Goal: Information Seeking & Learning: Check status

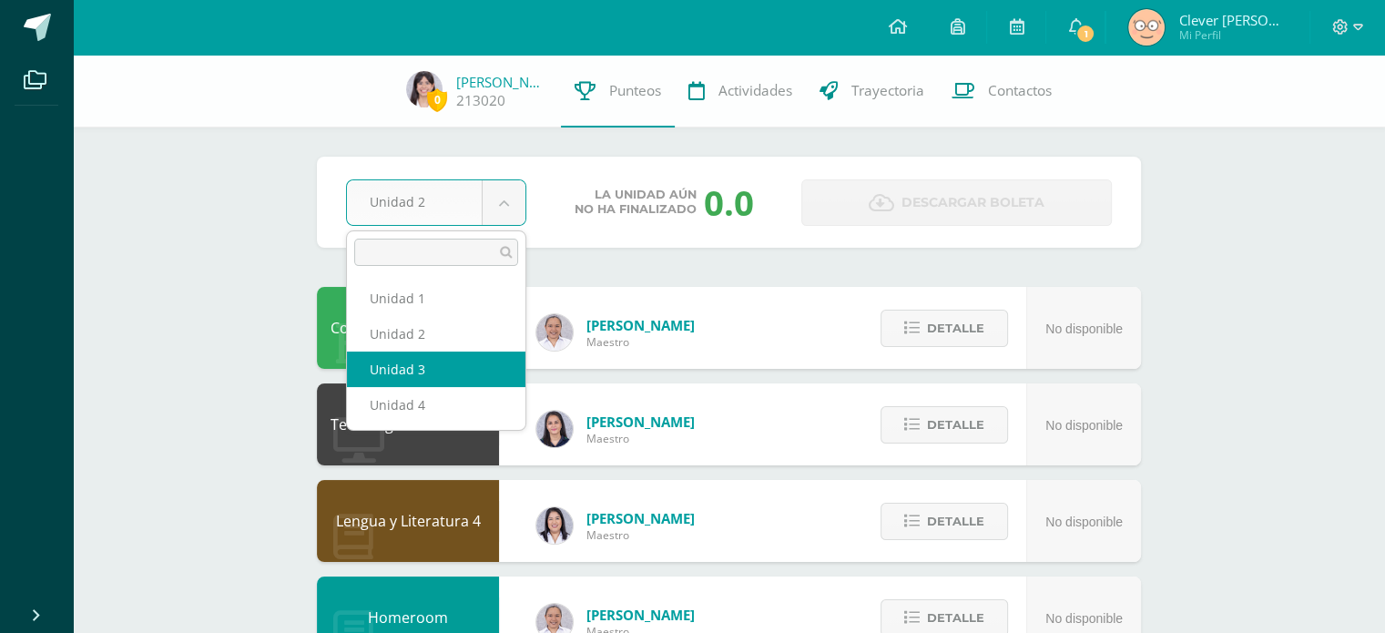
select select "Unidad 3"
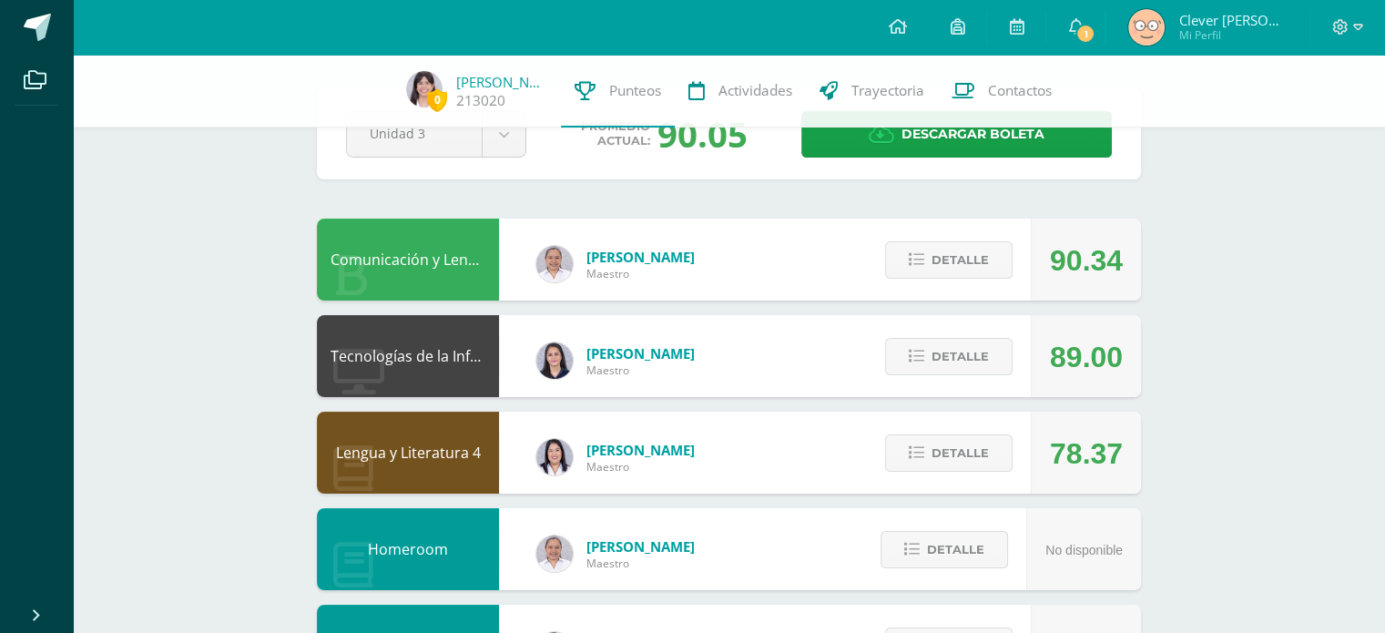
scroll to position [72, 0]
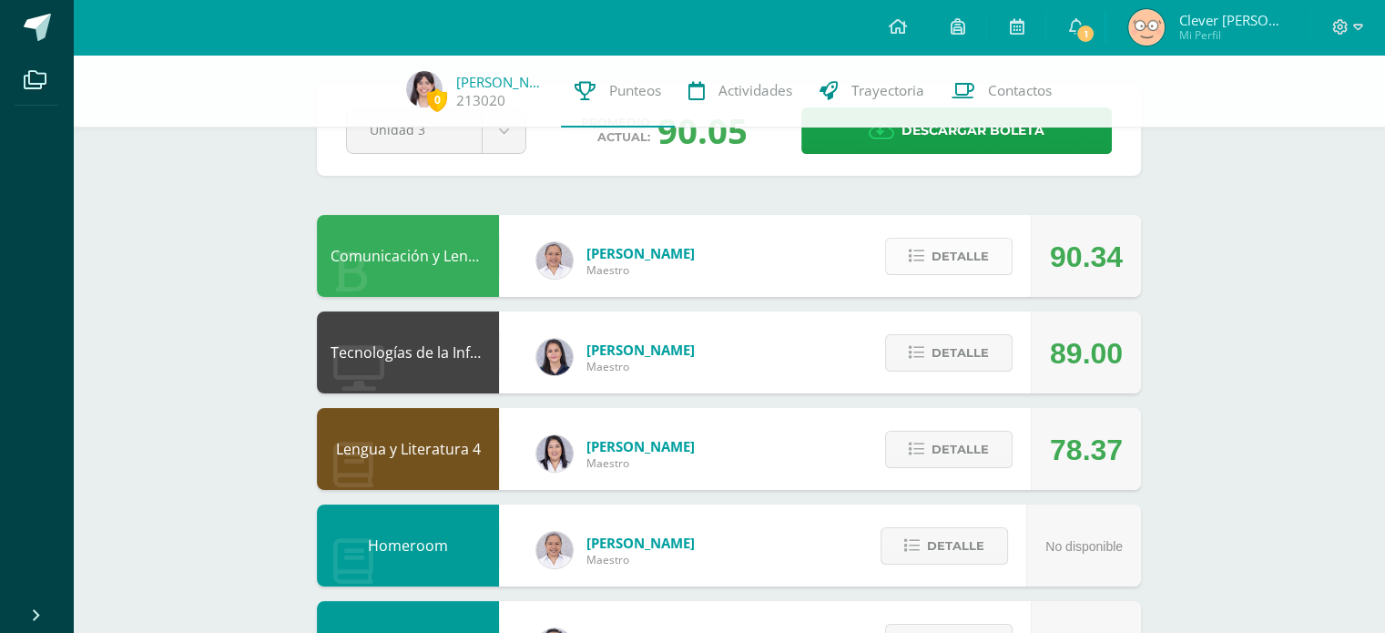
click at [976, 254] on span "Detalle" at bounding box center [959, 256] width 57 height 34
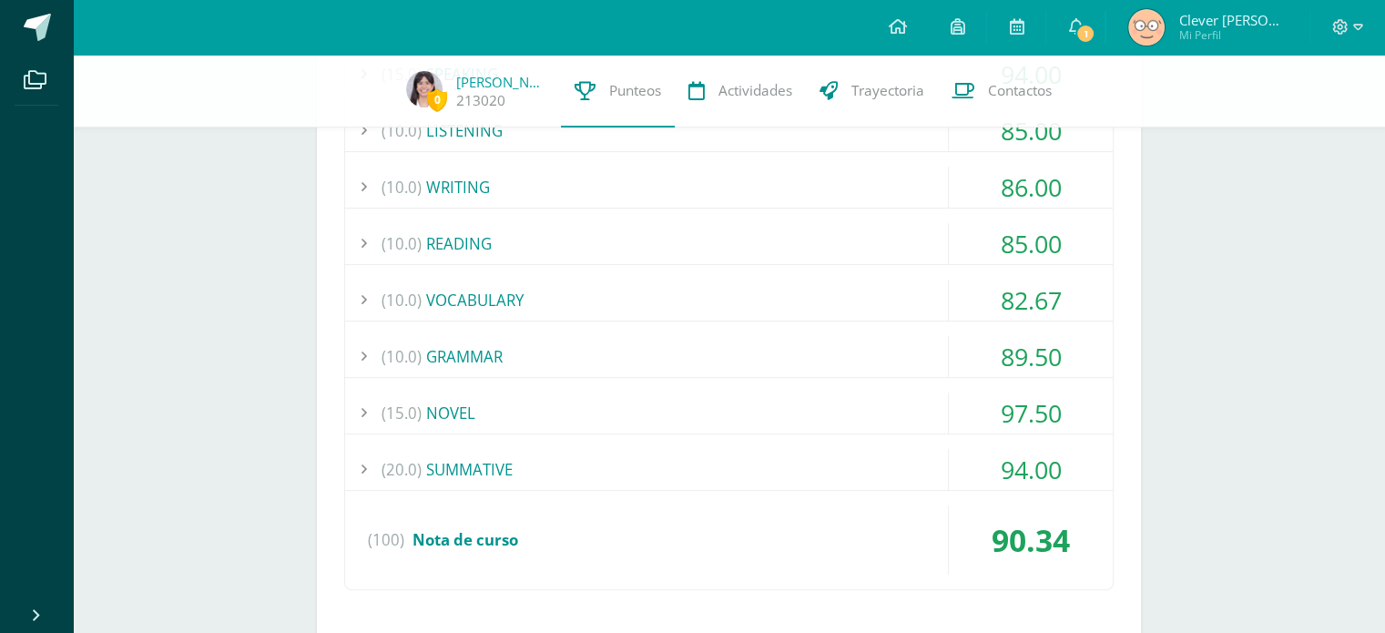
scroll to position [419, 0]
click at [713, 476] on div "(20.0) SUMMATIVE" at bounding box center [728, 468] width 767 height 41
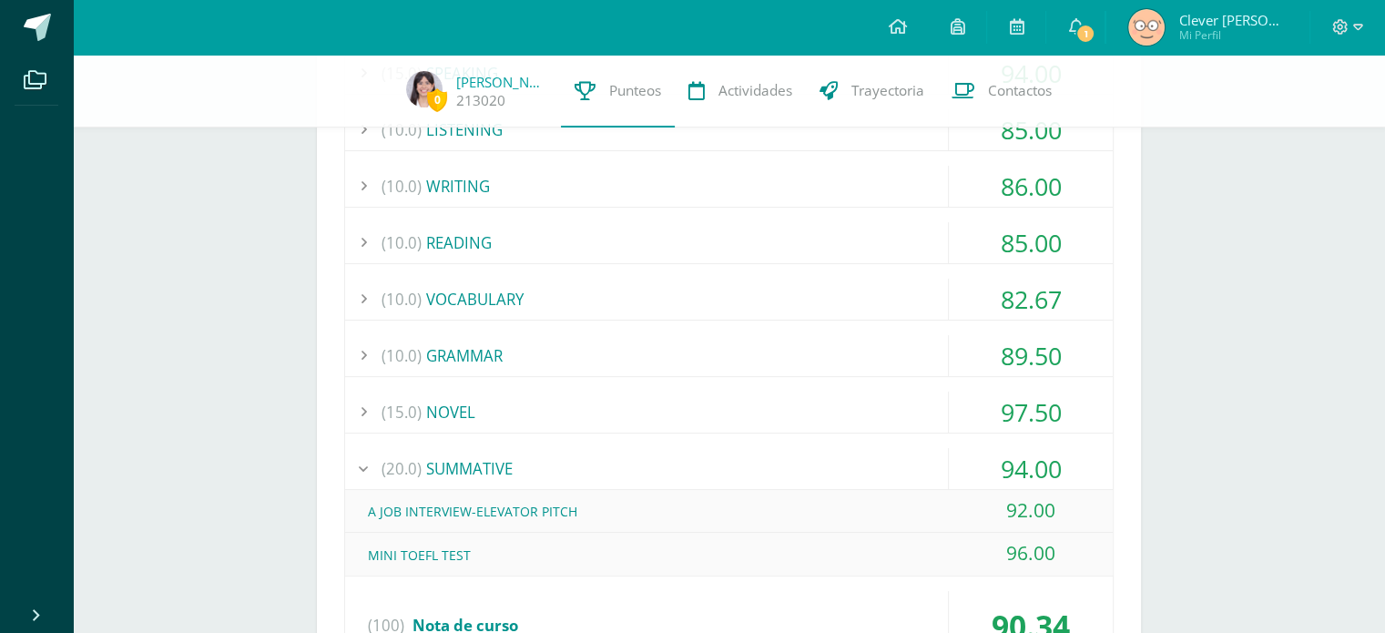
click at [641, 385] on div "(15.0) SPEAKING 94.00 U.S.A. [DATE] 100.00" at bounding box center [728, 364] width 769 height 624
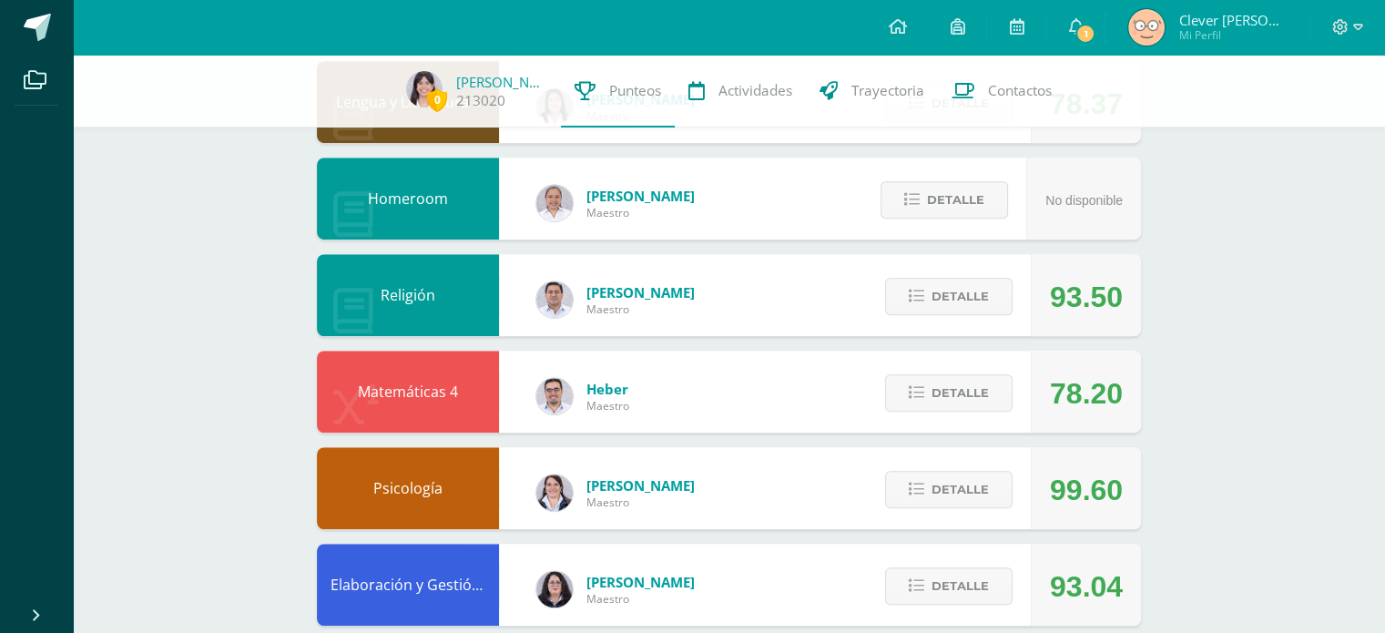
scroll to position [1197, 0]
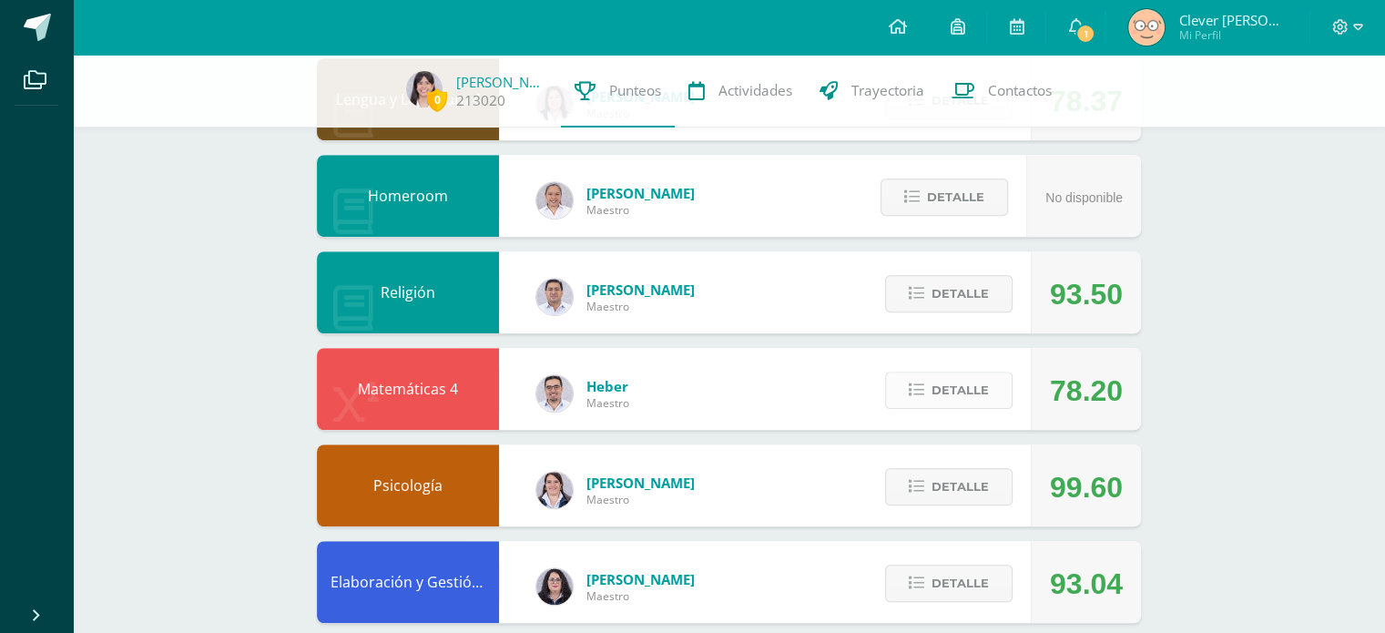
click at [928, 380] on button "Detalle" at bounding box center [948, 389] width 127 height 37
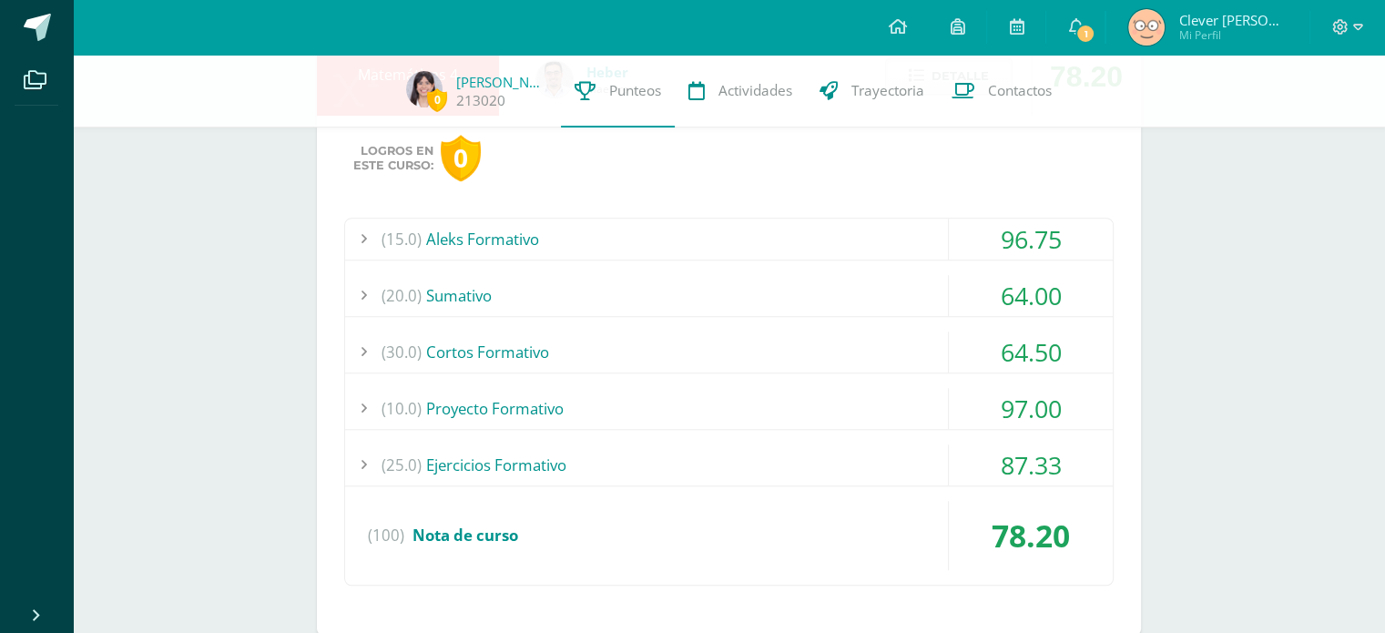
click at [919, 352] on div "(30.0) Cortos Formativo" at bounding box center [728, 351] width 767 height 41
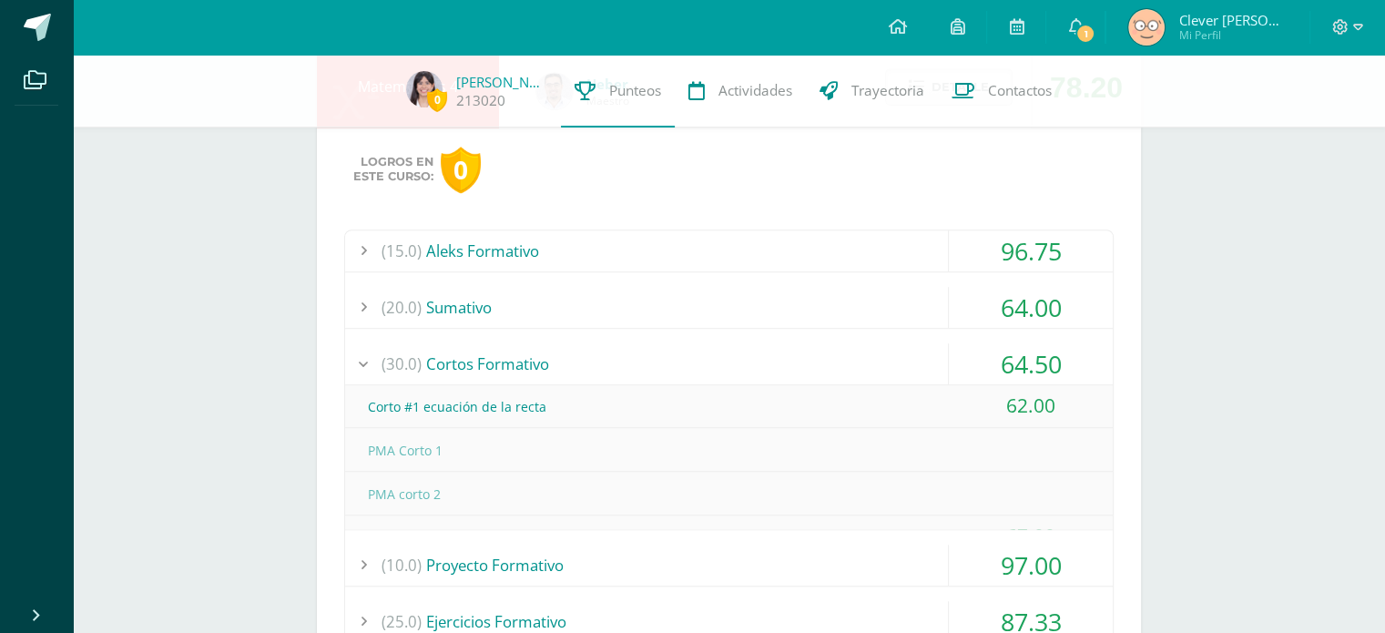
scroll to position [1424, 0]
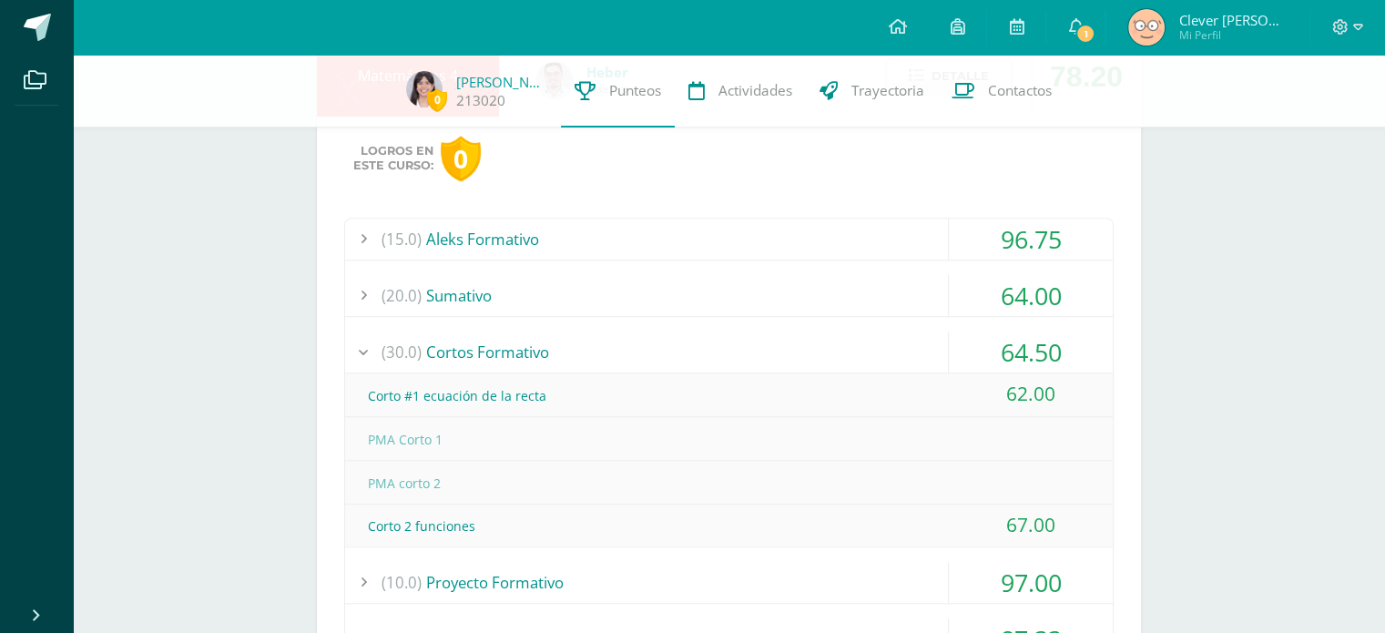
click at [919, 352] on div "(30.0) Cortos Formativo" at bounding box center [728, 351] width 767 height 41
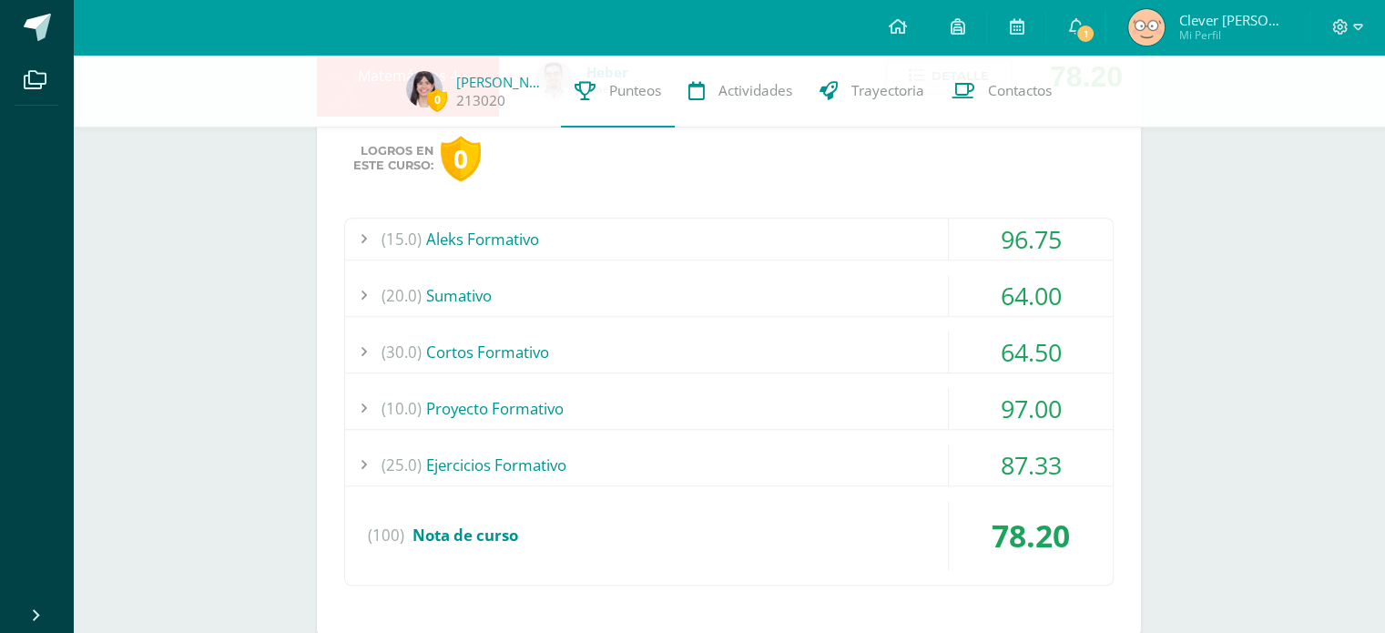
click at [889, 298] on div "(20.0) [GEOGRAPHIC_DATA]" at bounding box center [728, 295] width 767 height 41
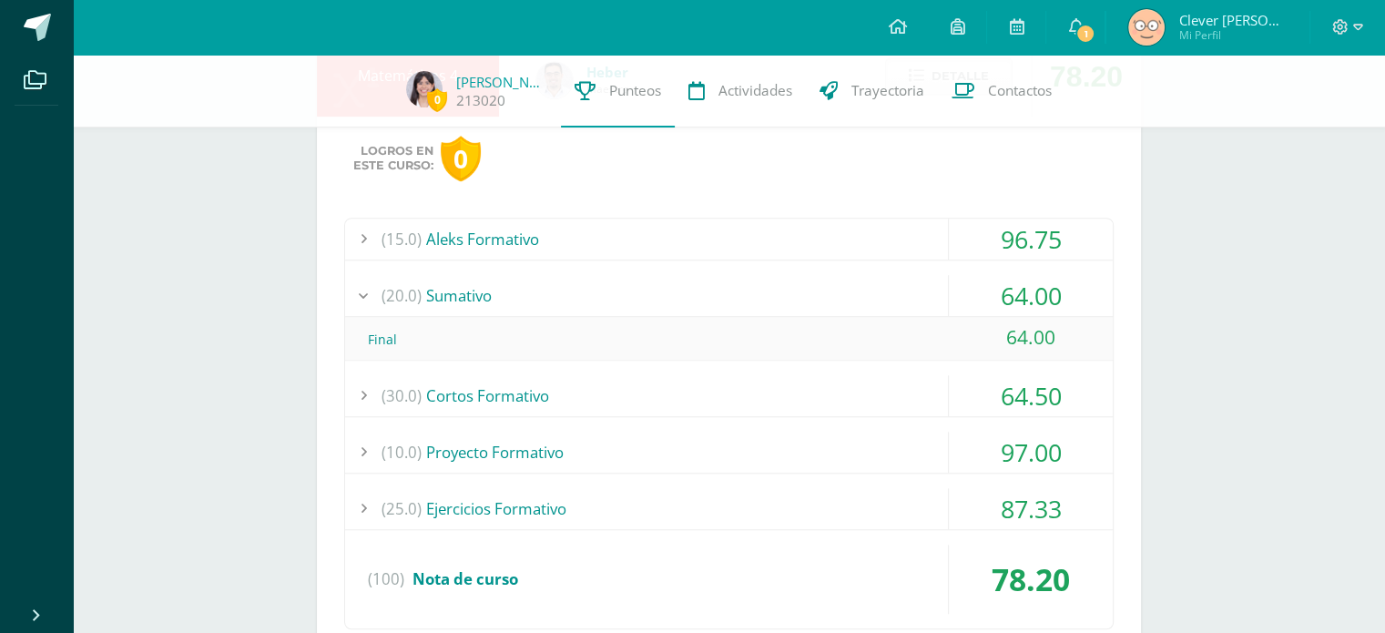
click at [892, 290] on div "(20.0) [GEOGRAPHIC_DATA]" at bounding box center [728, 295] width 767 height 41
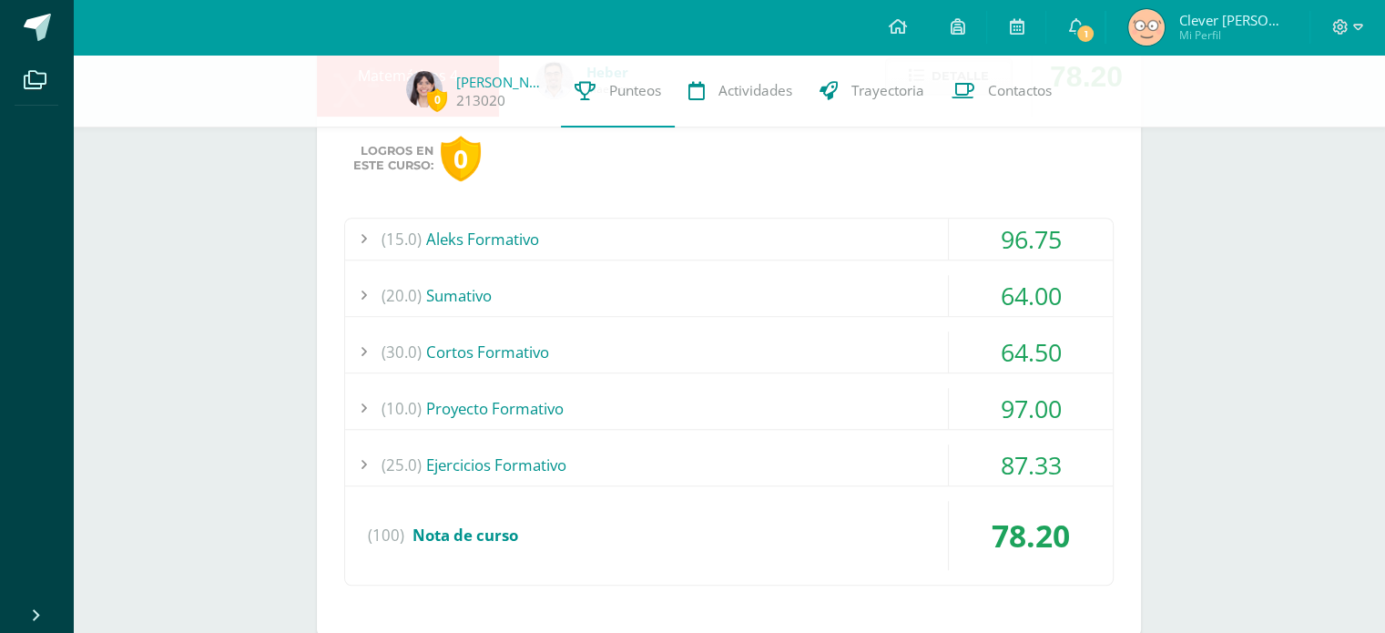
click at [920, 388] on div "(10.0) Proyecto Formativo" at bounding box center [728, 408] width 767 height 41
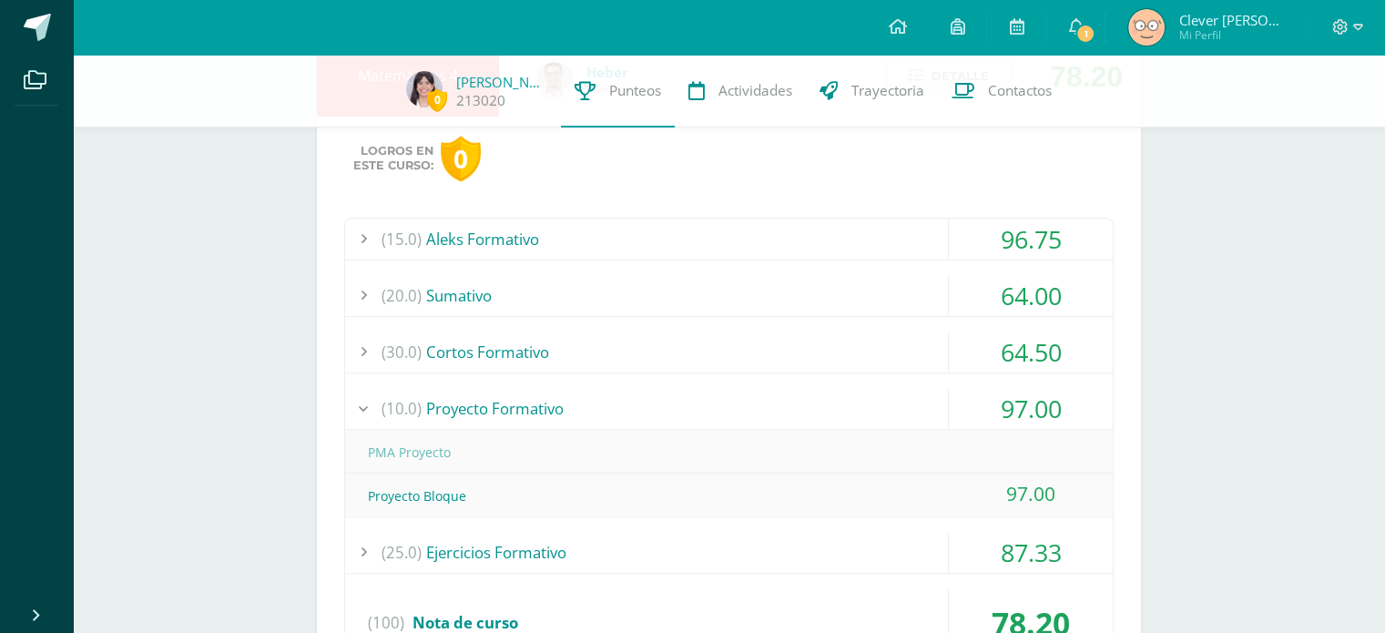
click at [920, 388] on div "(10.0) Proyecto Formativo" at bounding box center [728, 408] width 767 height 41
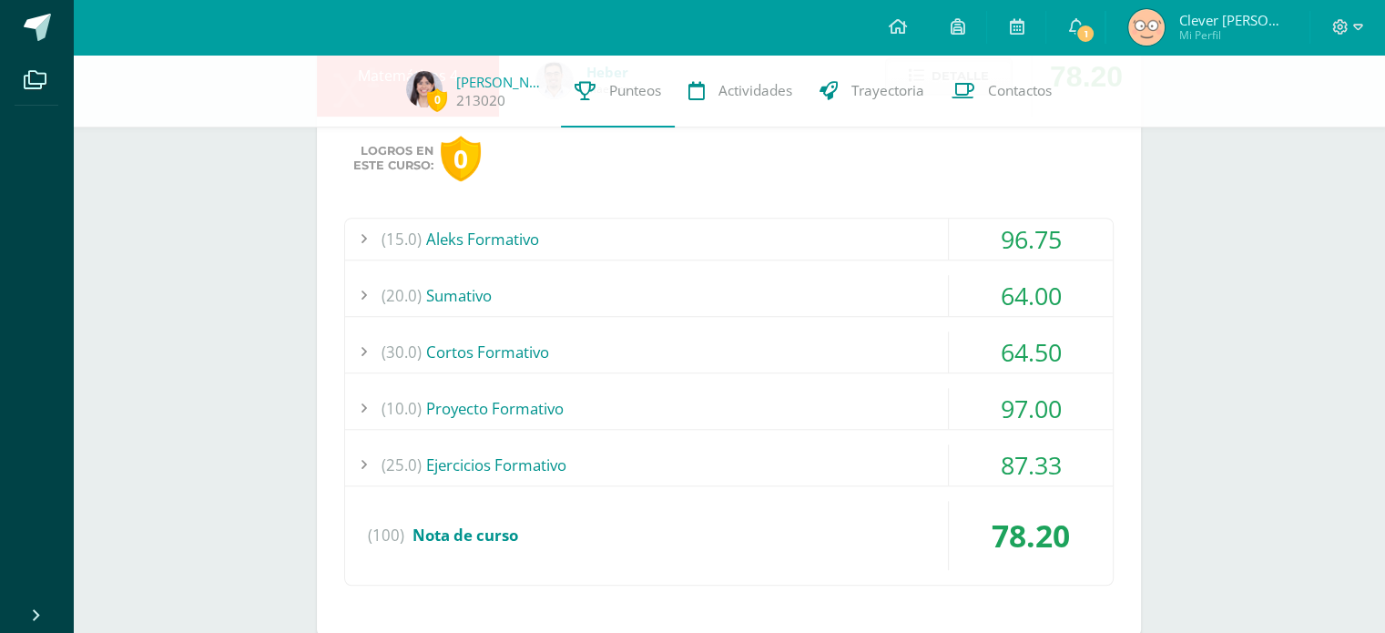
click at [827, 448] on div "(25.0) Ejercicios Formativo" at bounding box center [728, 464] width 767 height 41
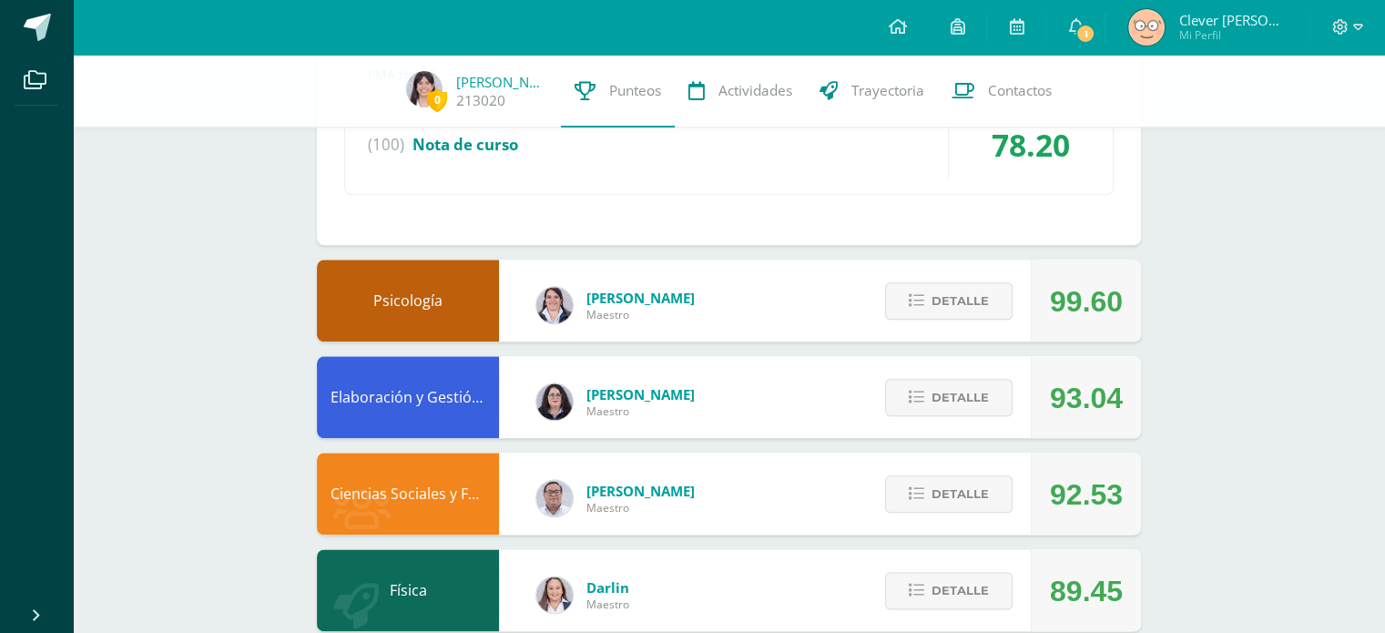
scroll to position [2082, 0]
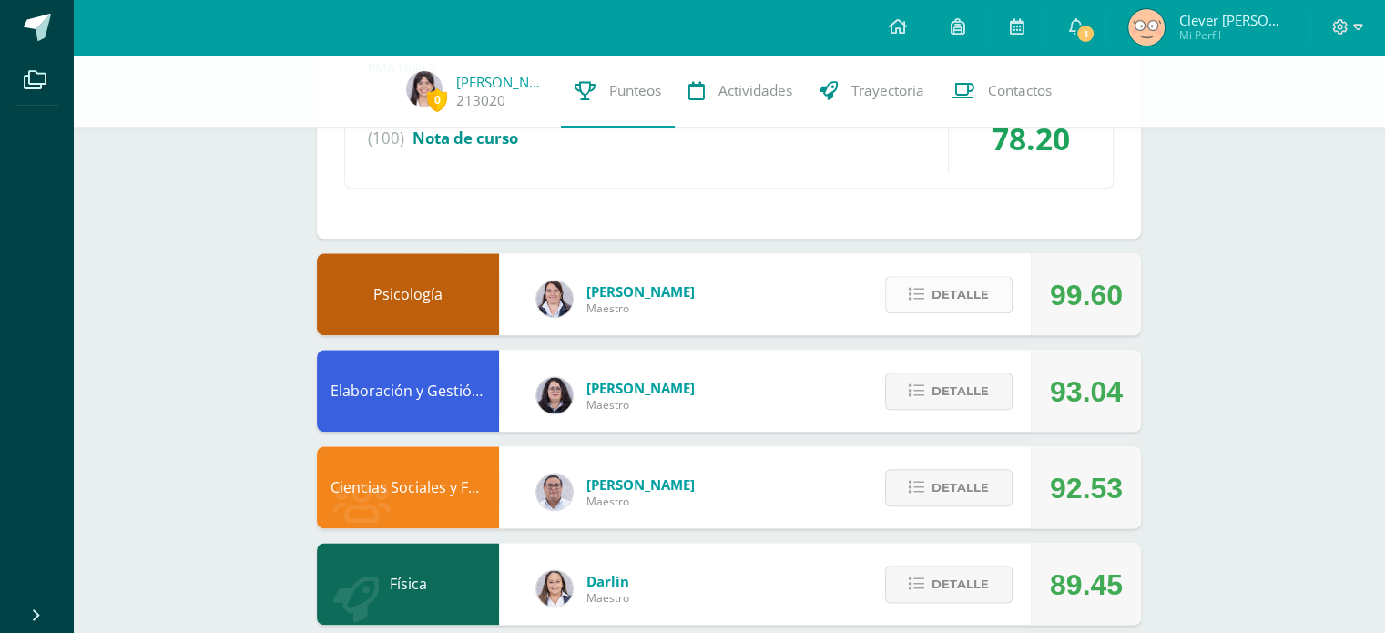
click at [959, 279] on span "Detalle" at bounding box center [959, 295] width 57 height 34
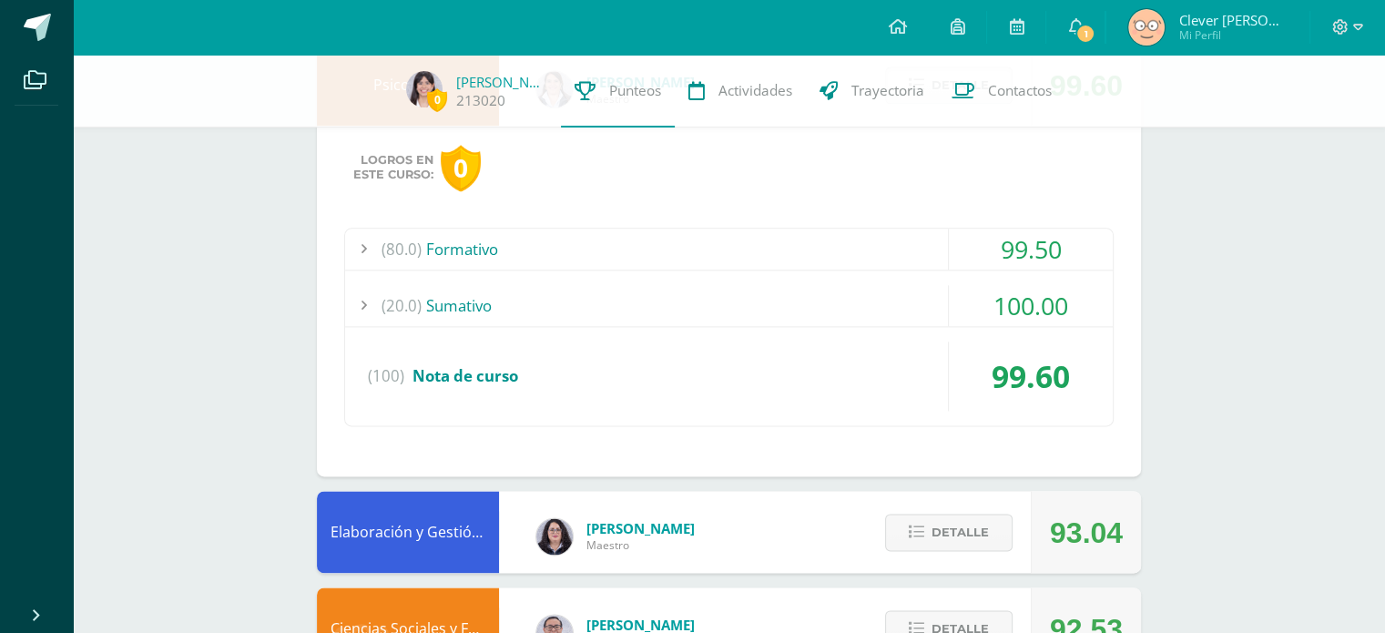
scroll to position [2300, 0]
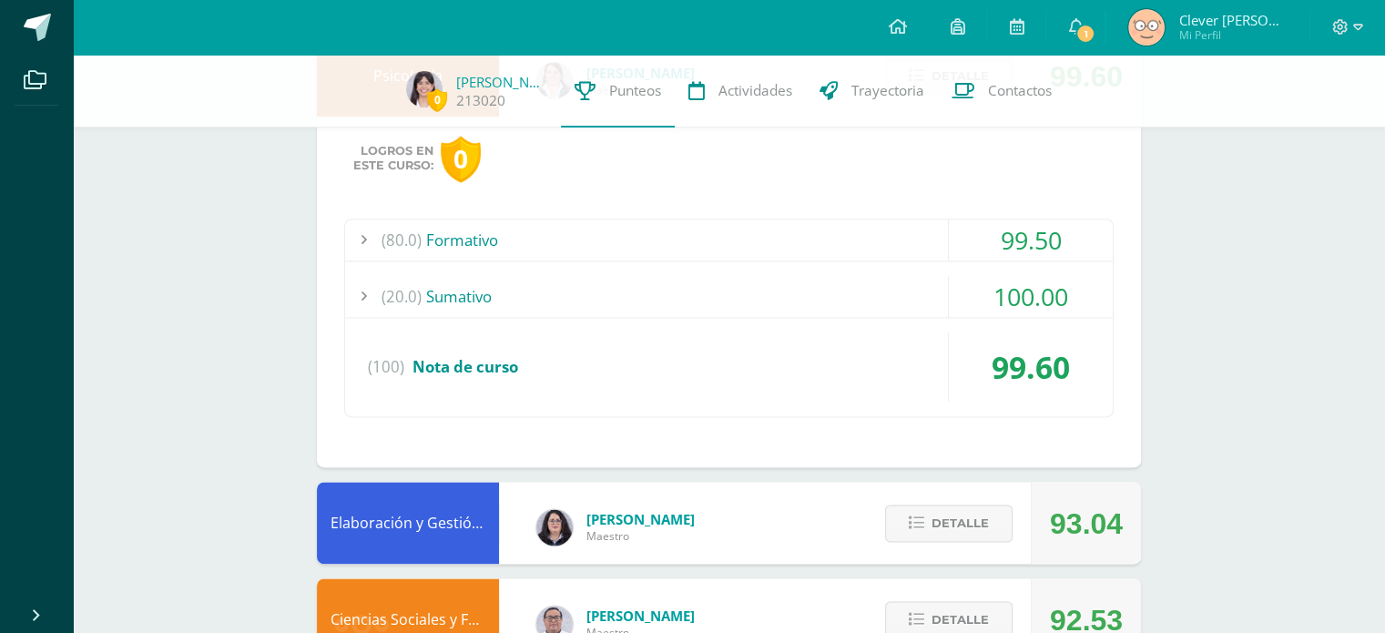
click at [959, 279] on div "100.00" at bounding box center [1031, 296] width 164 height 41
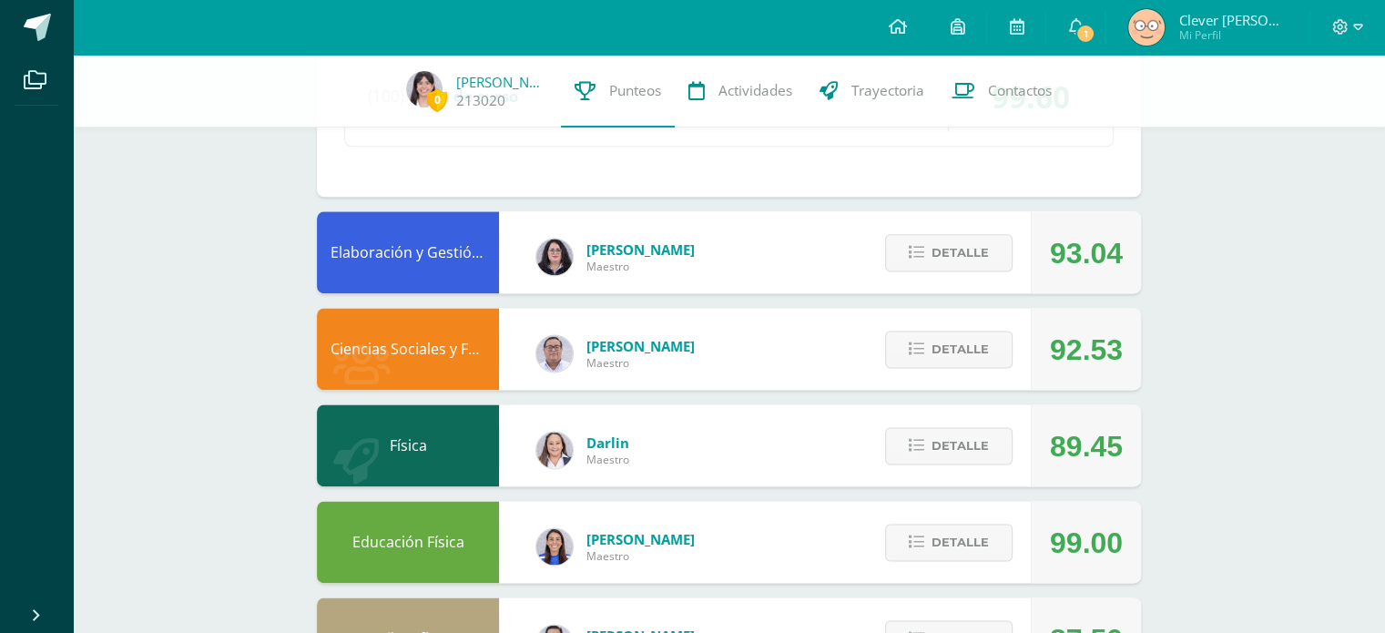
scroll to position [2379, 0]
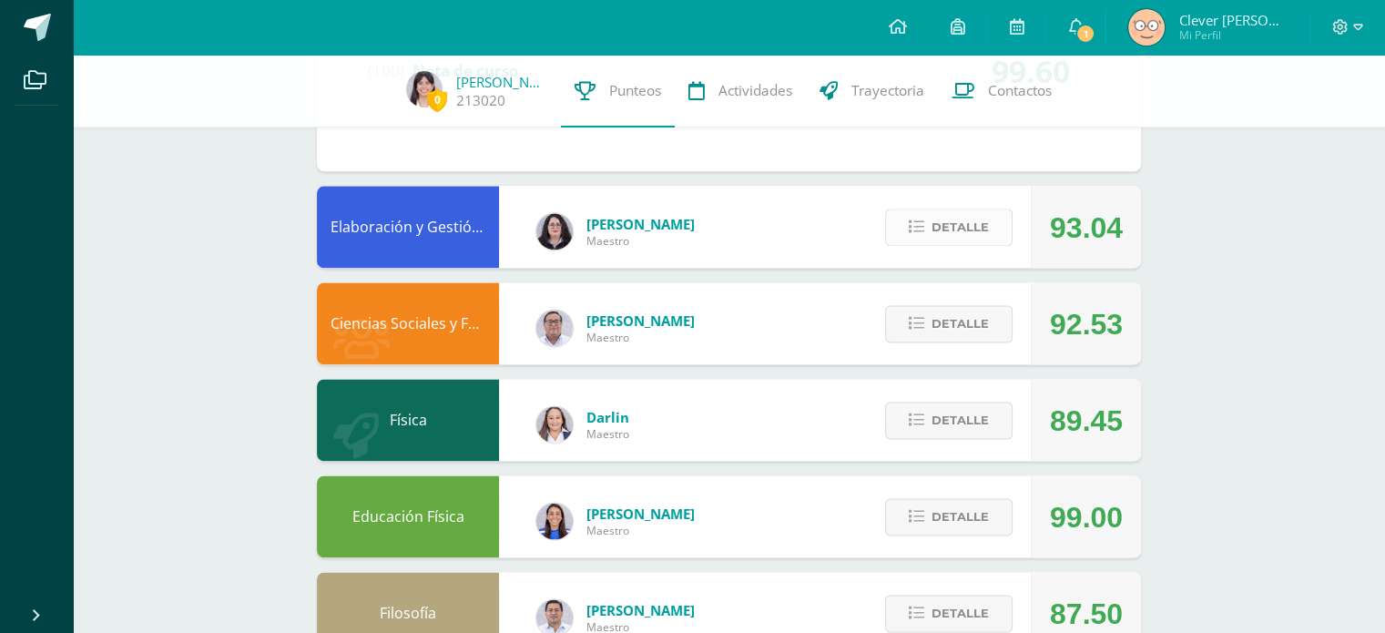
click at [961, 239] on button "Detalle" at bounding box center [948, 226] width 127 height 37
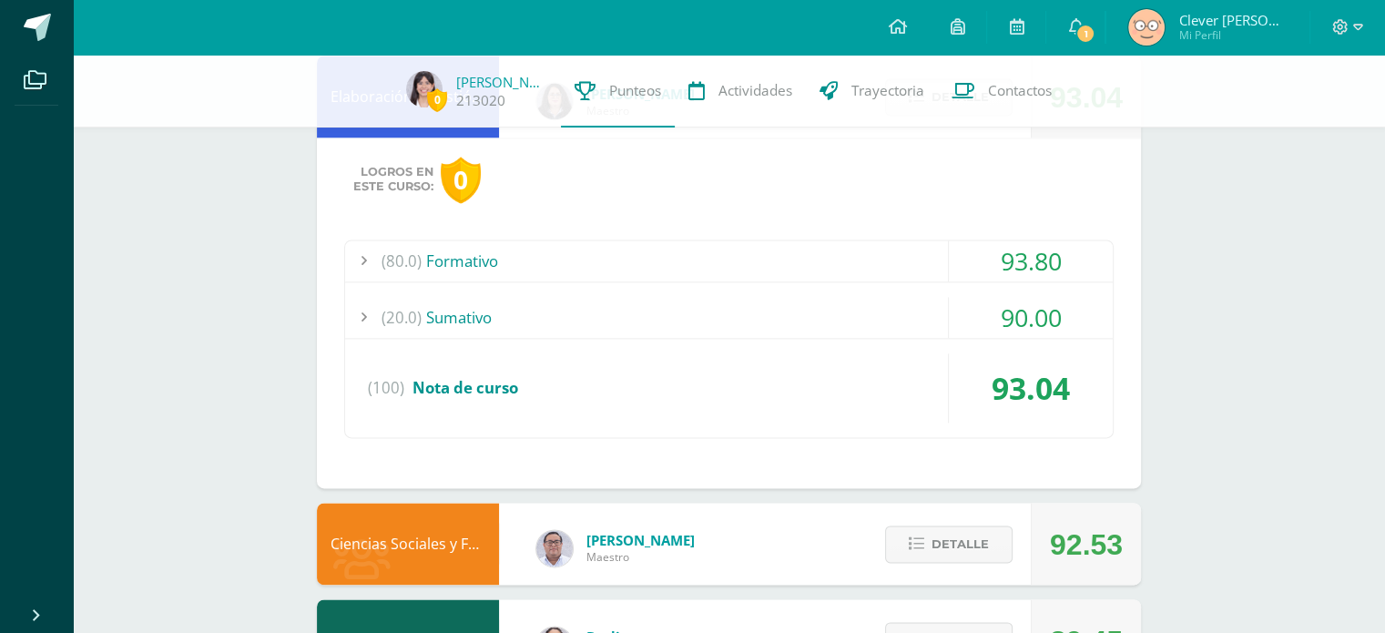
scroll to position [2509, 0]
click at [914, 311] on div "(20.0) [GEOGRAPHIC_DATA]" at bounding box center [728, 317] width 767 height 41
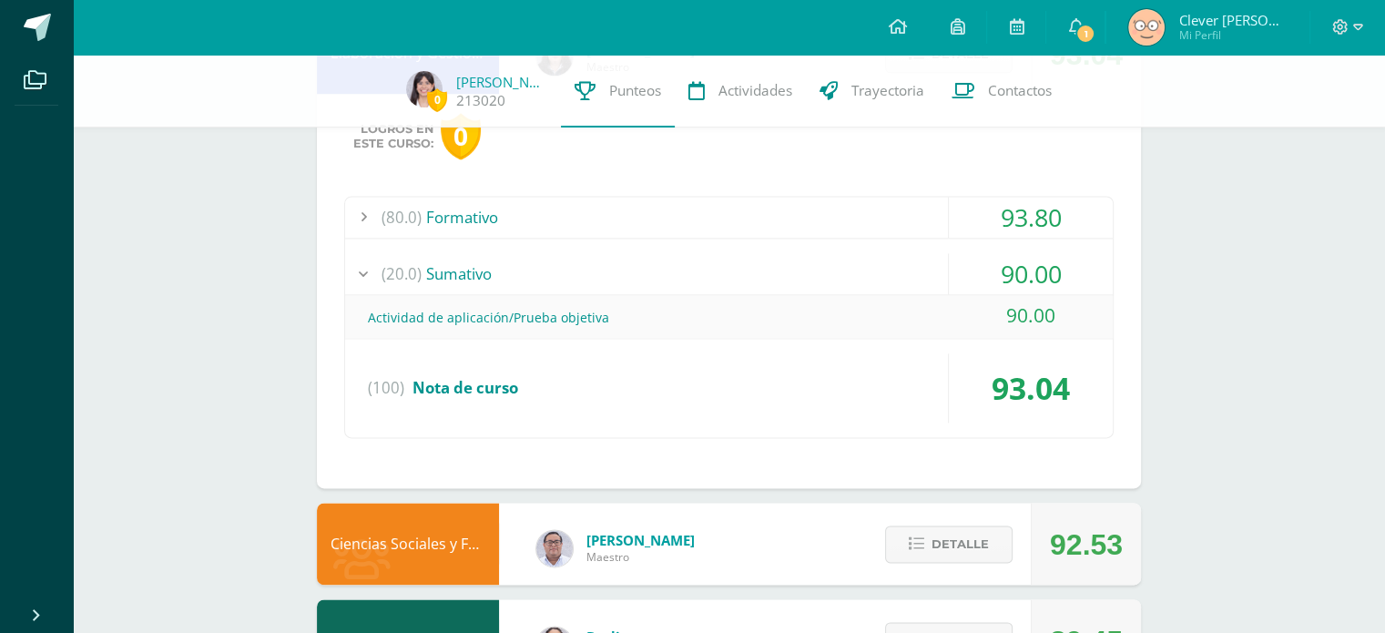
click at [919, 263] on div "(20.0) [GEOGRAPHIC_DATA]" at bounding box center [728, 273] width 767 height 41
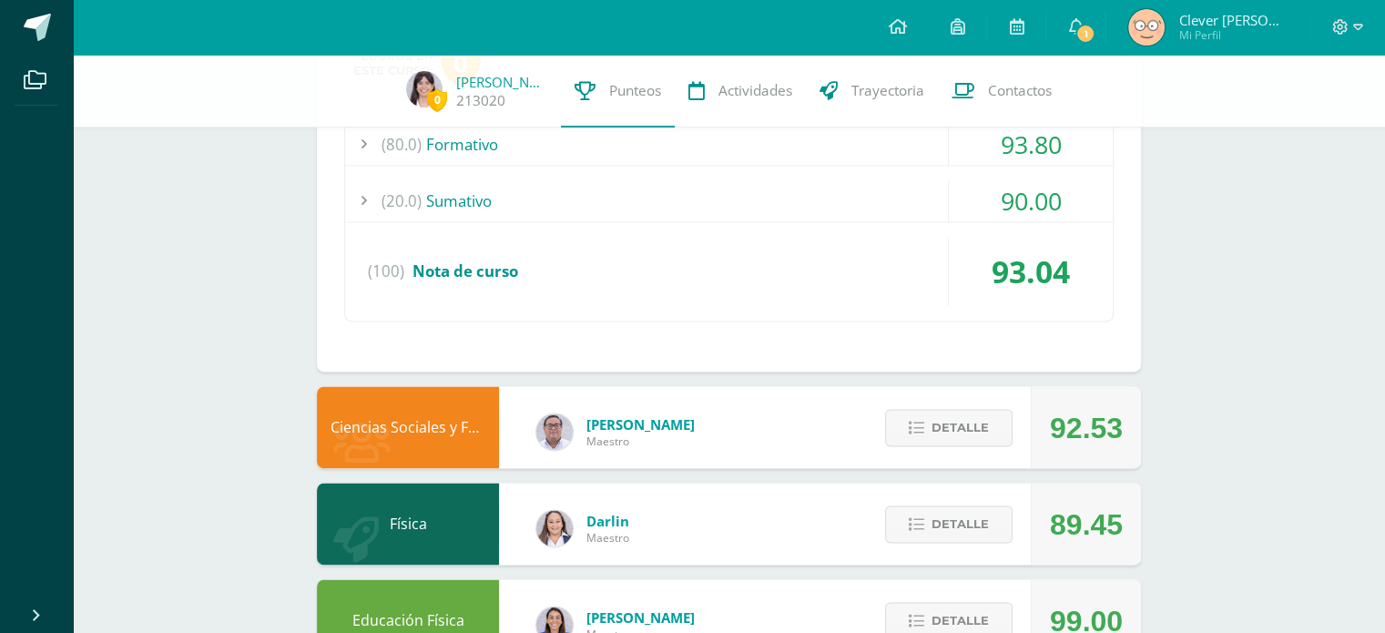
scroll to position [2588, 0]
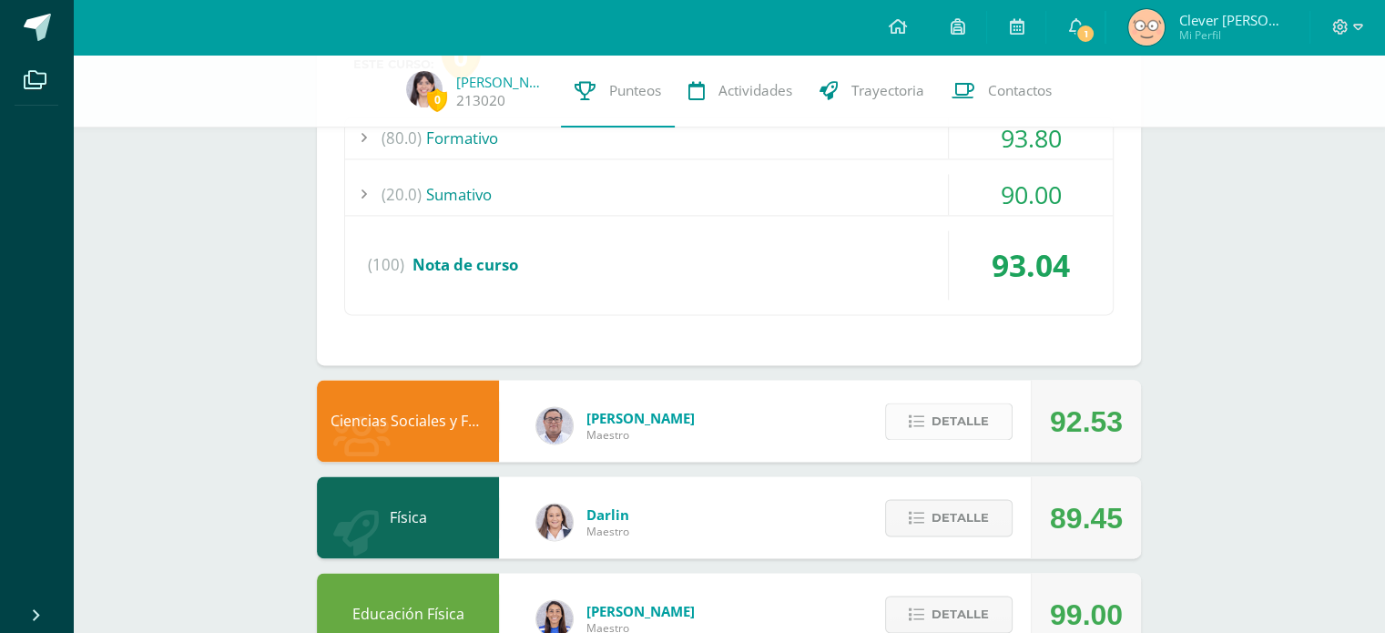
click at [930, 405] on button "Detalle" at bounding box center [948, 420] width 127 height 37
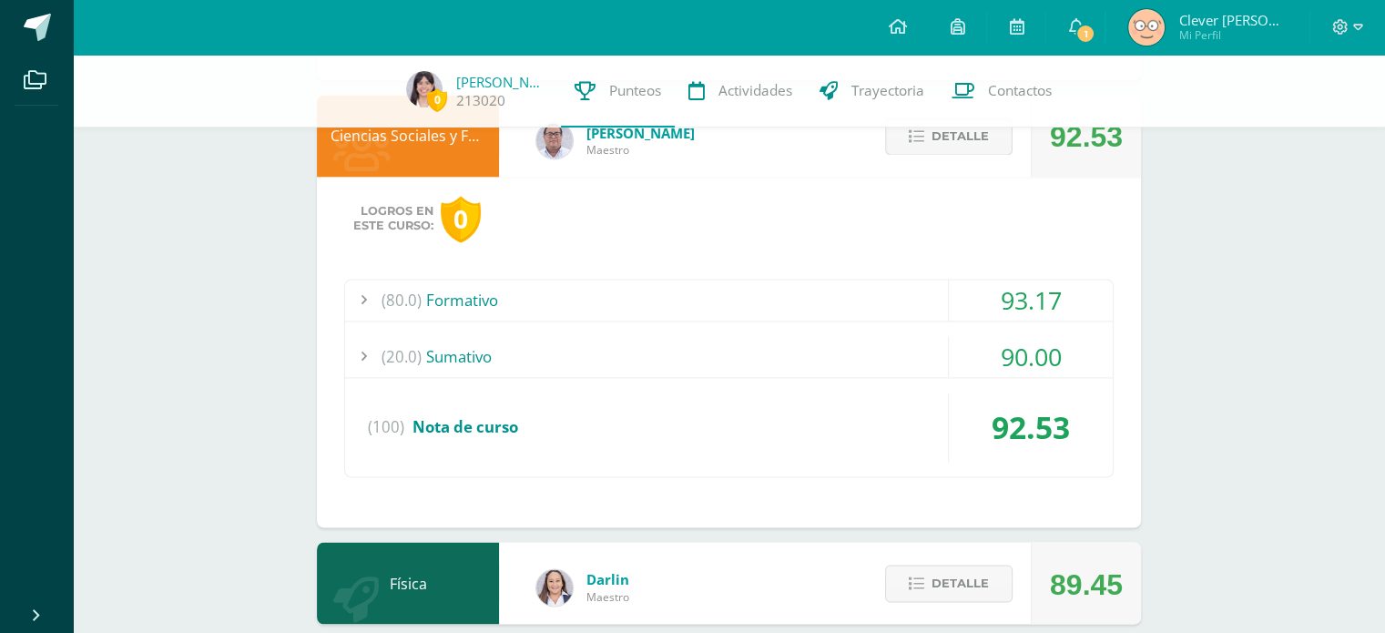
scroll to position [2873, 0]
click at [949, 346] on div "90.00" at bounding box center [1031, 356] width 164 height 41
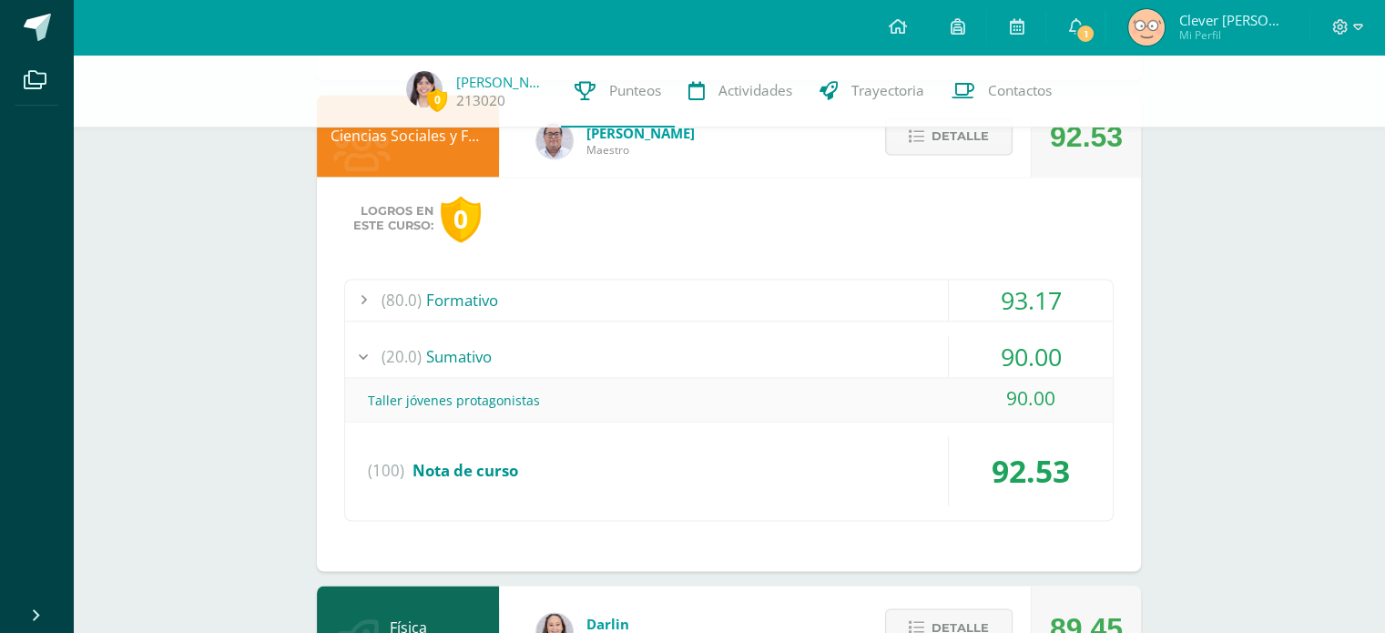
drag, startPoint x: 949, startPoint y: 346, endPoint x: 867, endPoint y: 360, distance: 82.3
click at [867, 360] on div "(20.0) [GEOGRAPHIC_DATA]" at bounding box center [728, 356] width 767 height 41
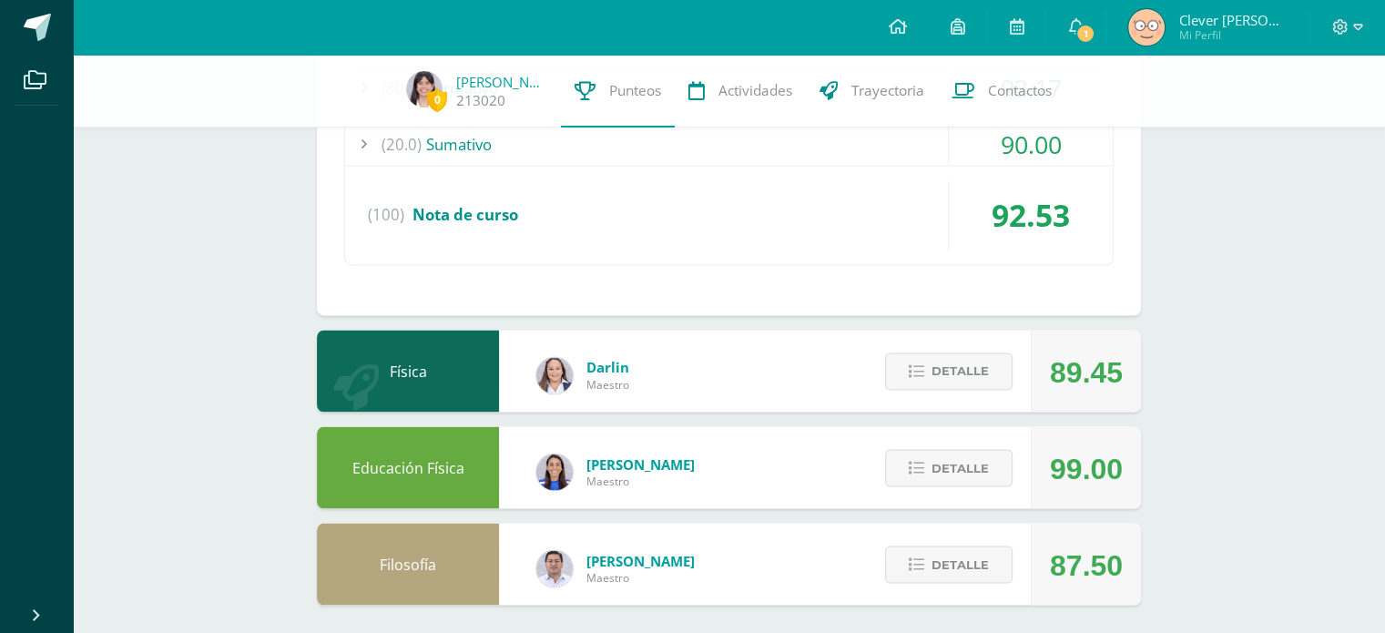
scroll to position [3087, 0]
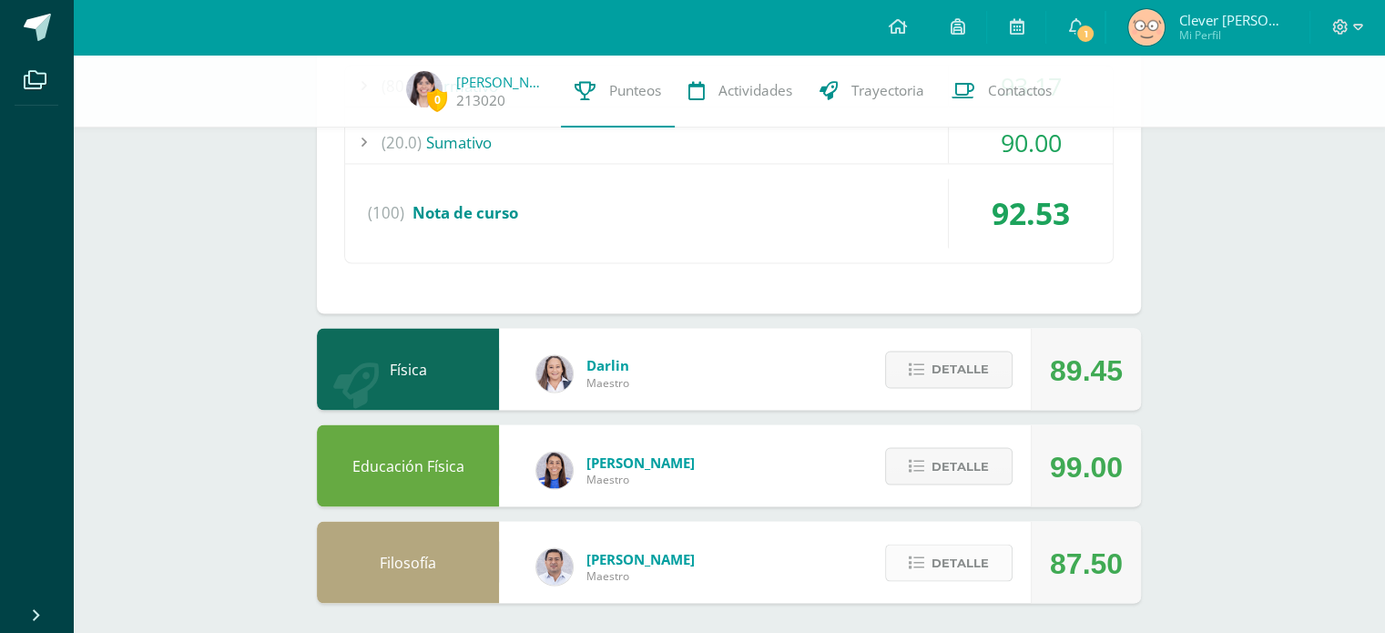
click at [957, 545] on span "Detalle" at bounding box center [959, 562] width 57 height 34
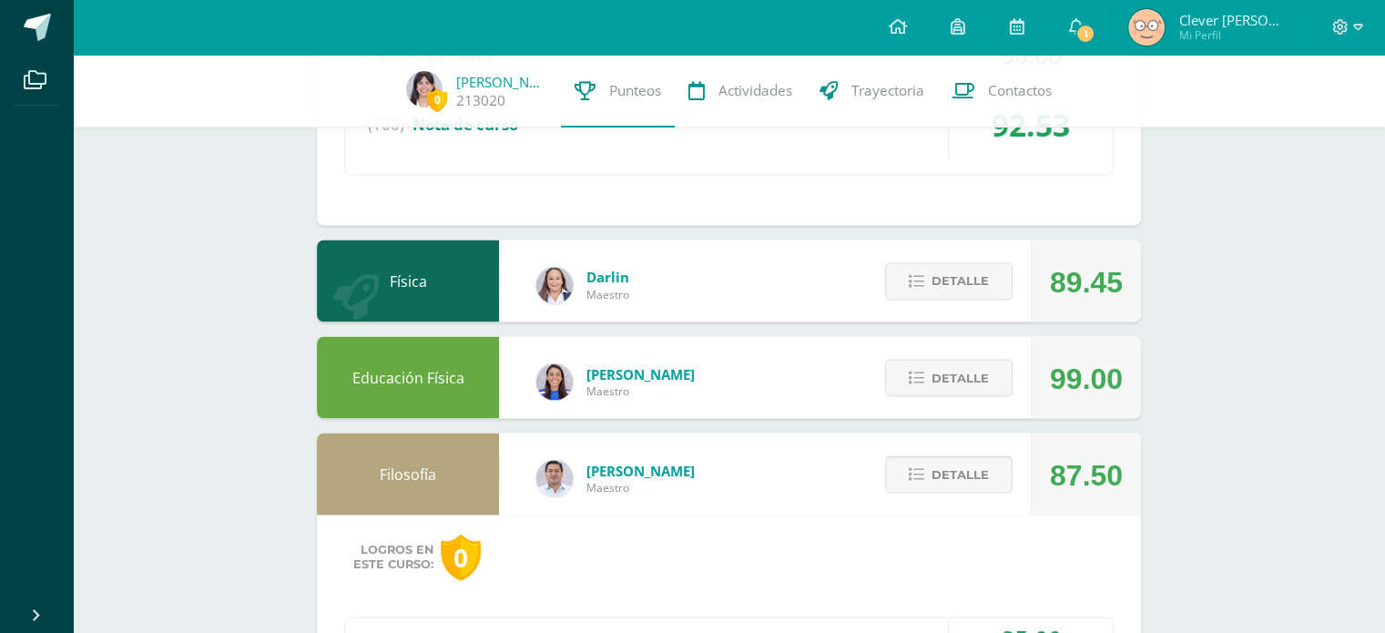
scroll to position [3436, 0]
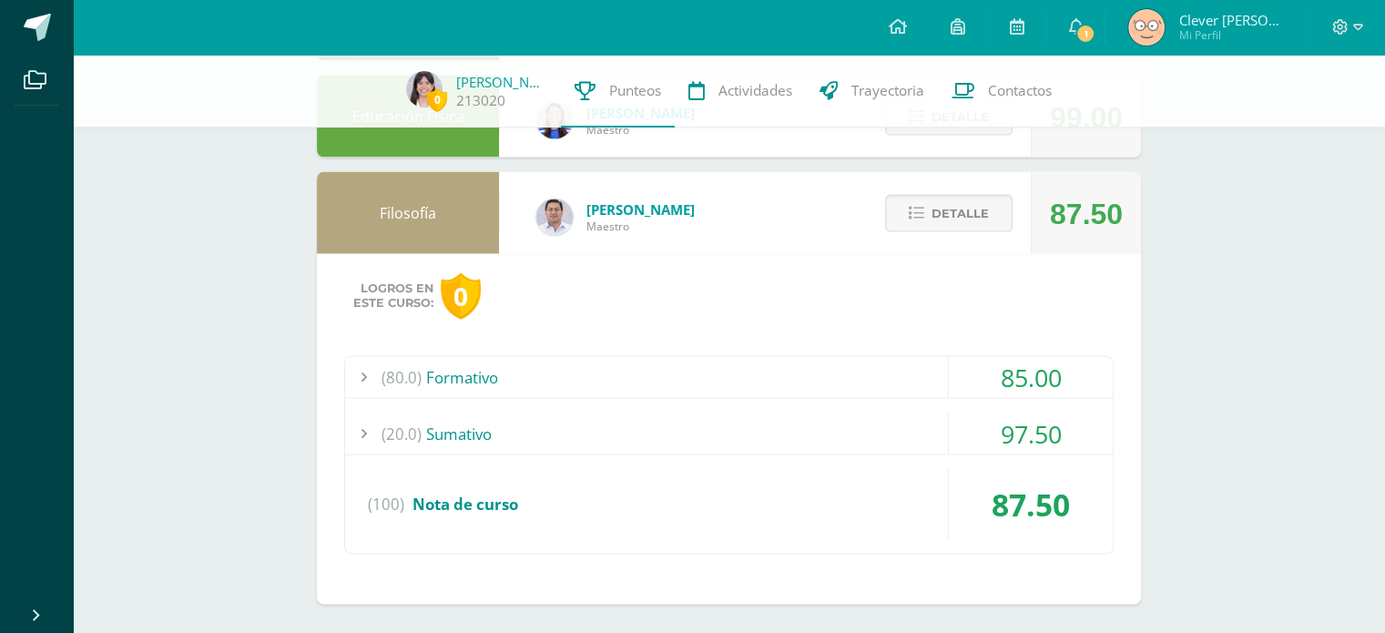
click at [962, 381] on div "85.00" at bounding box center [1031, 376] width 164 height 41
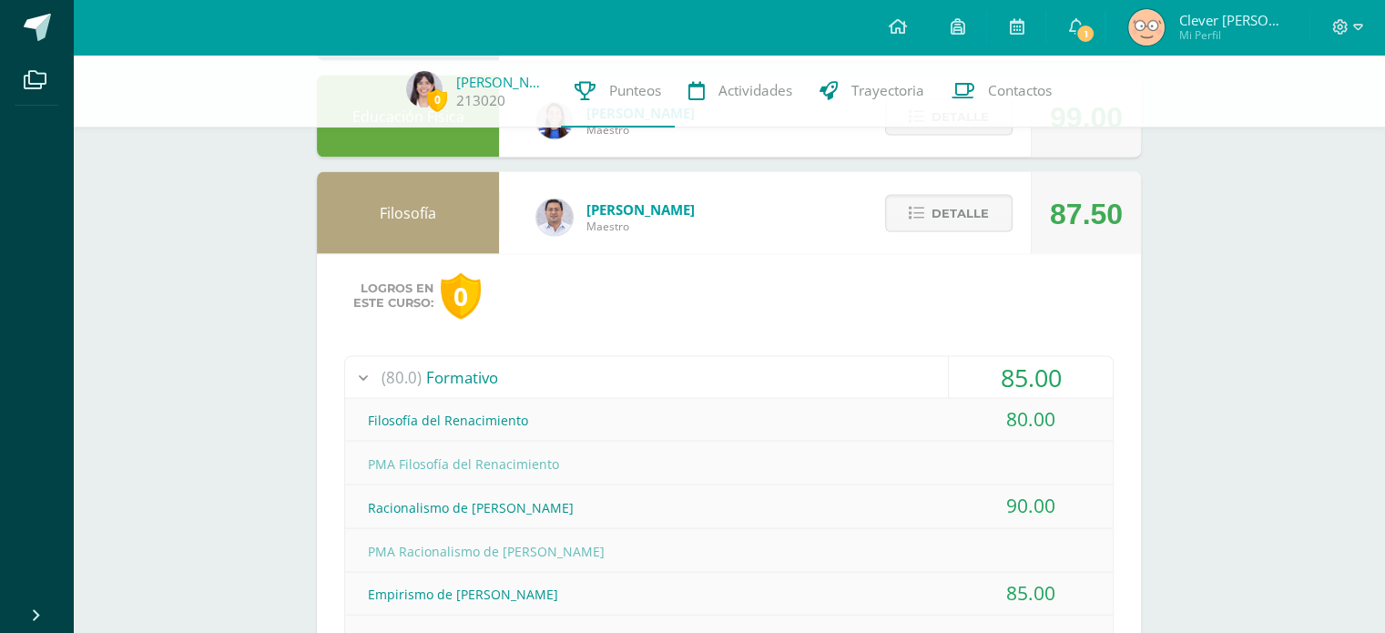
click at [962, 381] on div "85.00" at bounding box center [1031, 376] width 164 height 41
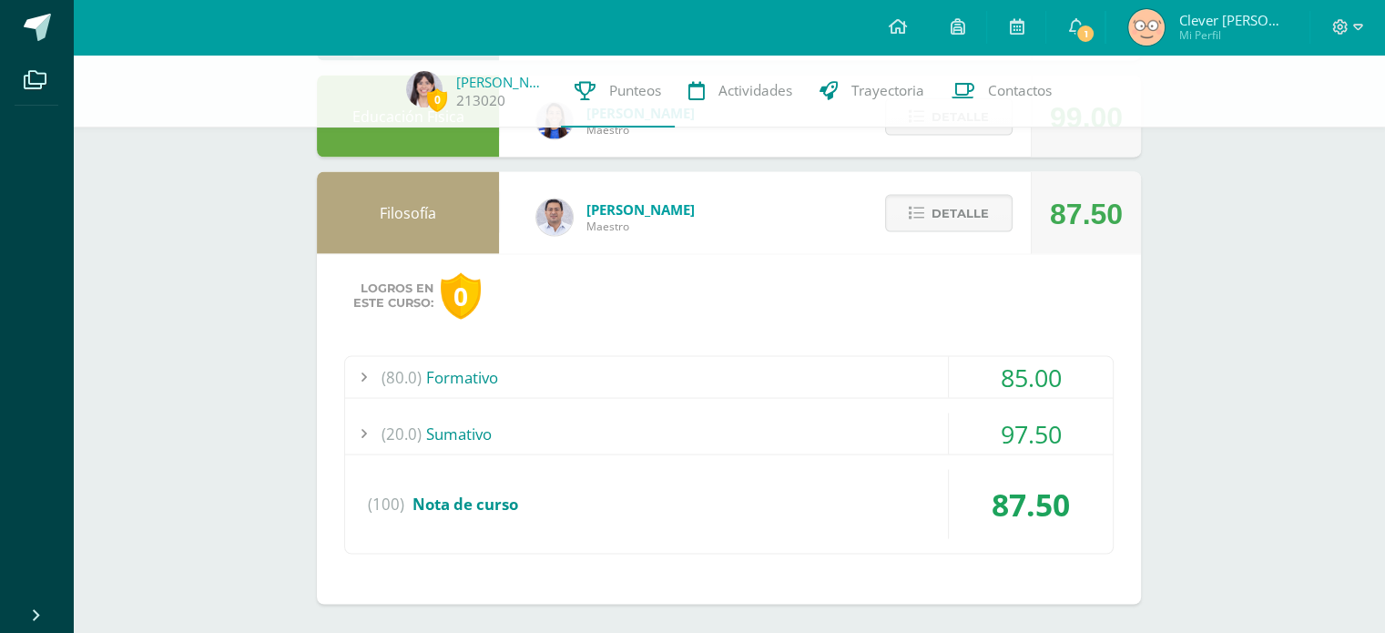
click at [847, 445] on div "(20.0) [GEOGRAPHIC_DATA]" at bounding box center [728, 432] width 767 height 41
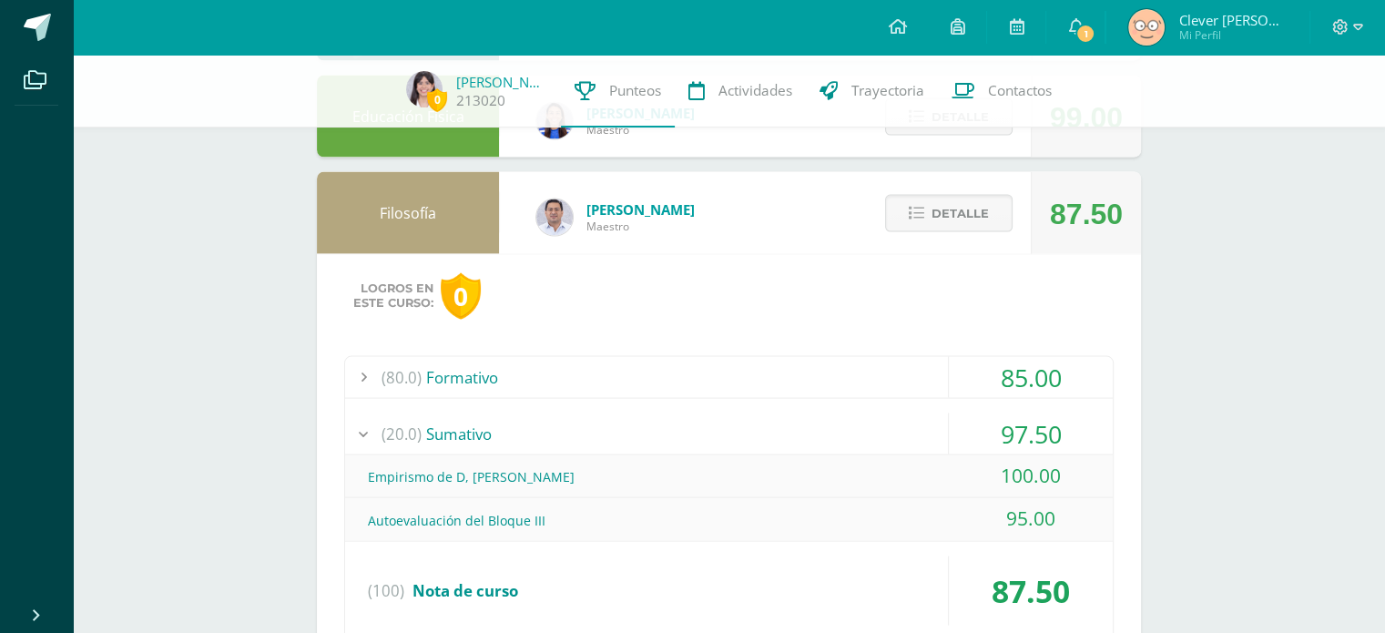
click at [847, 445] on div "(20.0) [GEOGRAPHIC_DATA]" at bounding box center [728, 432] width 767 height 41
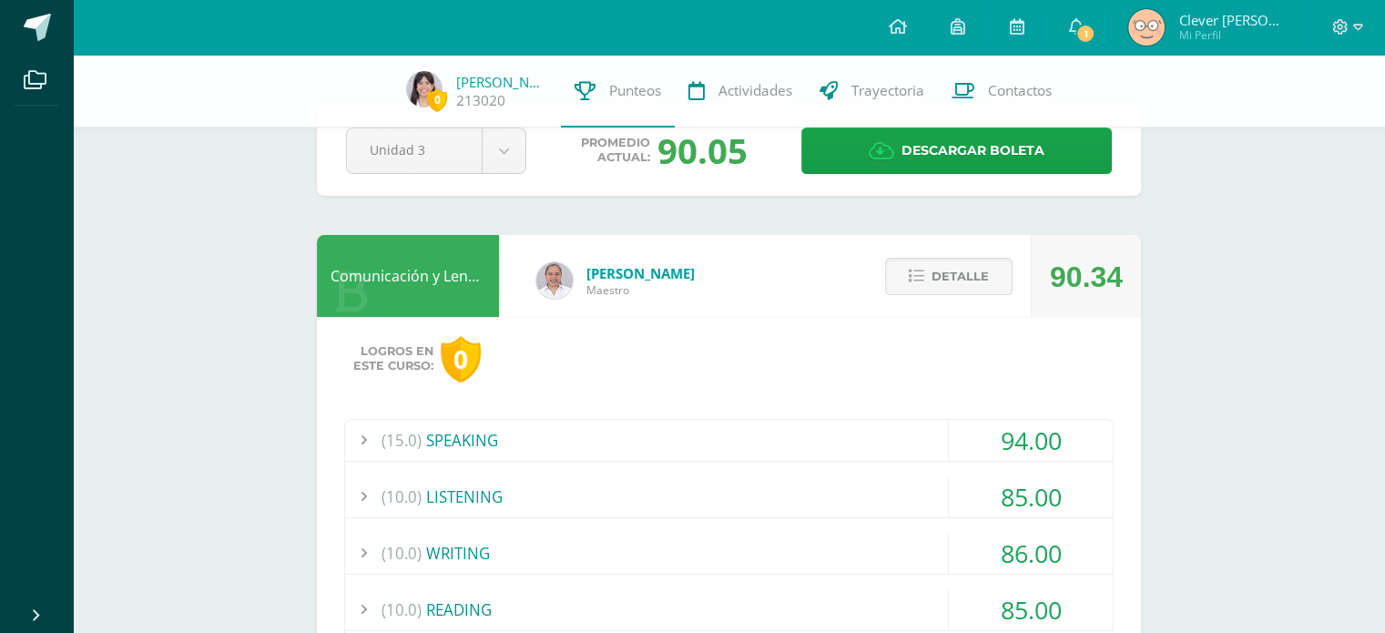
scroll to position [0, 0]
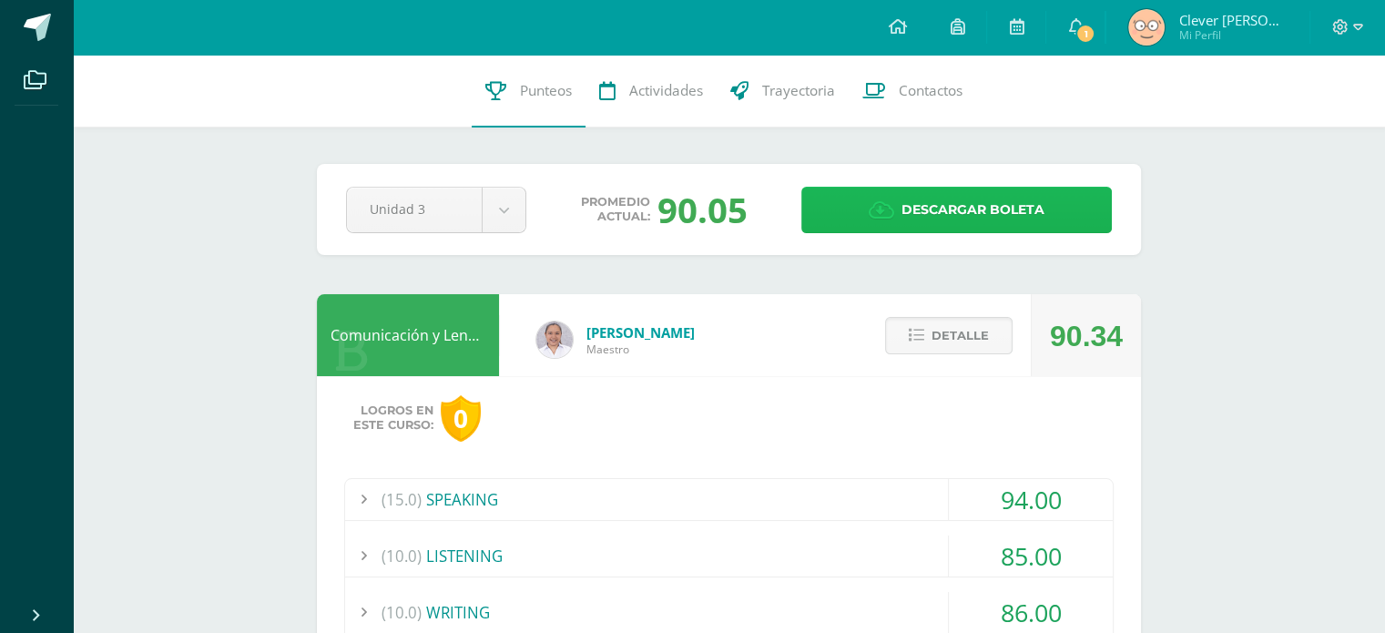
click at [947, 210] on span "Descargar boleta" at bounding box center [972, 210] width 143 height 45
